Goal: Task Accomplishment & Management: Use online tool/utility

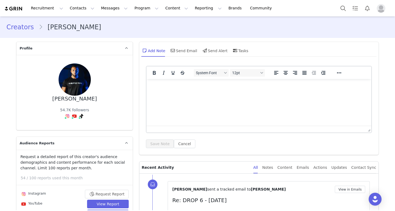
click at [17, 29] on link "Creators" at bounding box center [22, 27] width 32 height 10
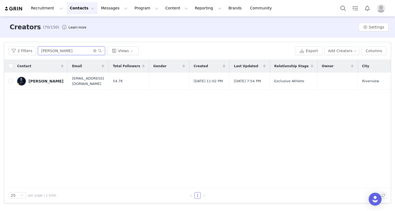
click at [66, 53] on input "[PERSON_NAME]" at bounding box center [71, 50] width 67 height 9
type input "a"
type input "[PERSON_NAME]"
click at [46, 81] on div "[PERSON_NAME]" at bounding box center [45, 81] width 35 height 4
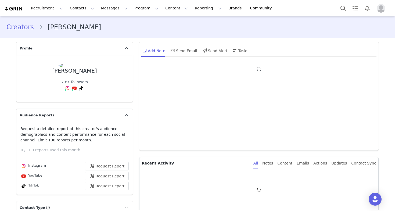
type input "+1 ([GEOGRAPHIC_DATA])"
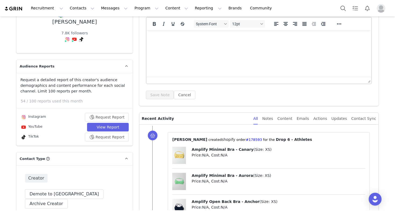
scroll to position [49, 0]
click at [95, 121] on button "Request Report" at bounding box center [107, 117] width 44 height 9
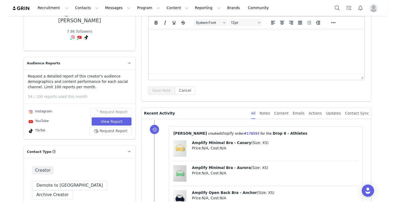
scroll to position [0, 0]
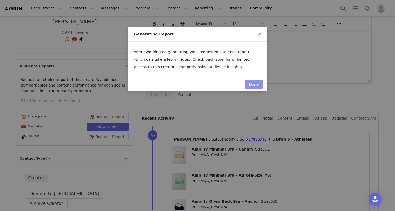
click at [256, 84] on button "Done" at bounding box center [253, 84] width 19 height 9
